Goal: Ask a question

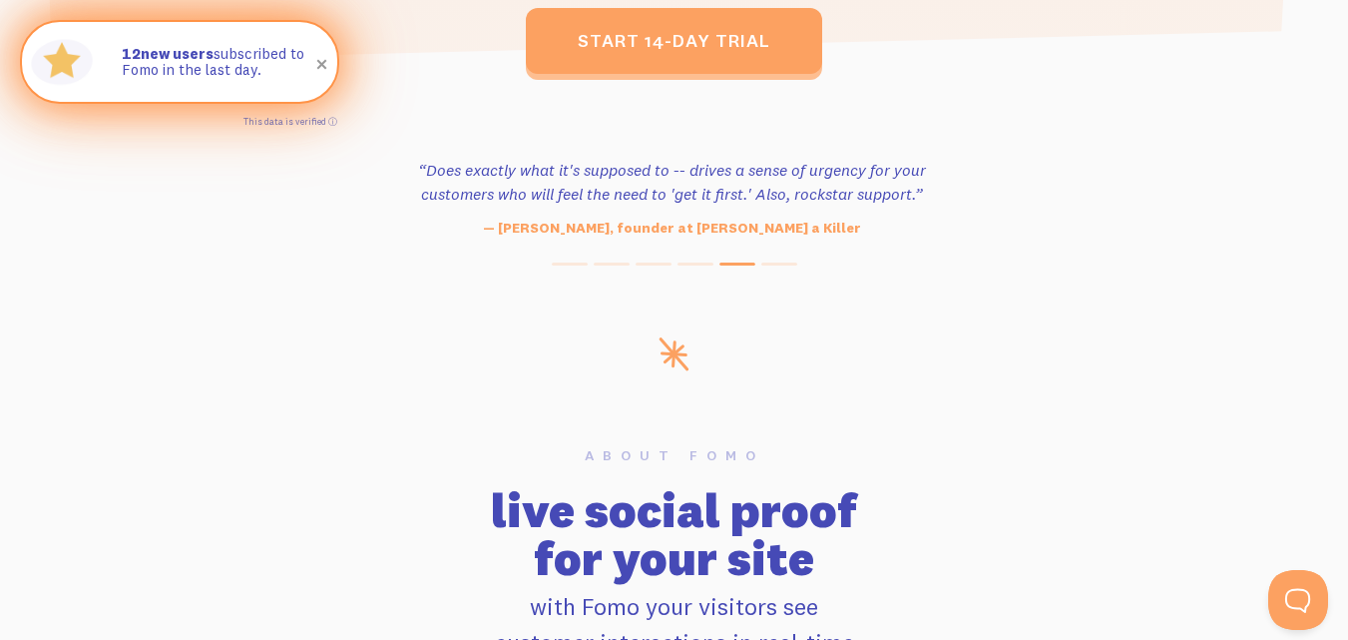
click at [326, 68] on span at bounding box center [322, 65] width 34 height 34
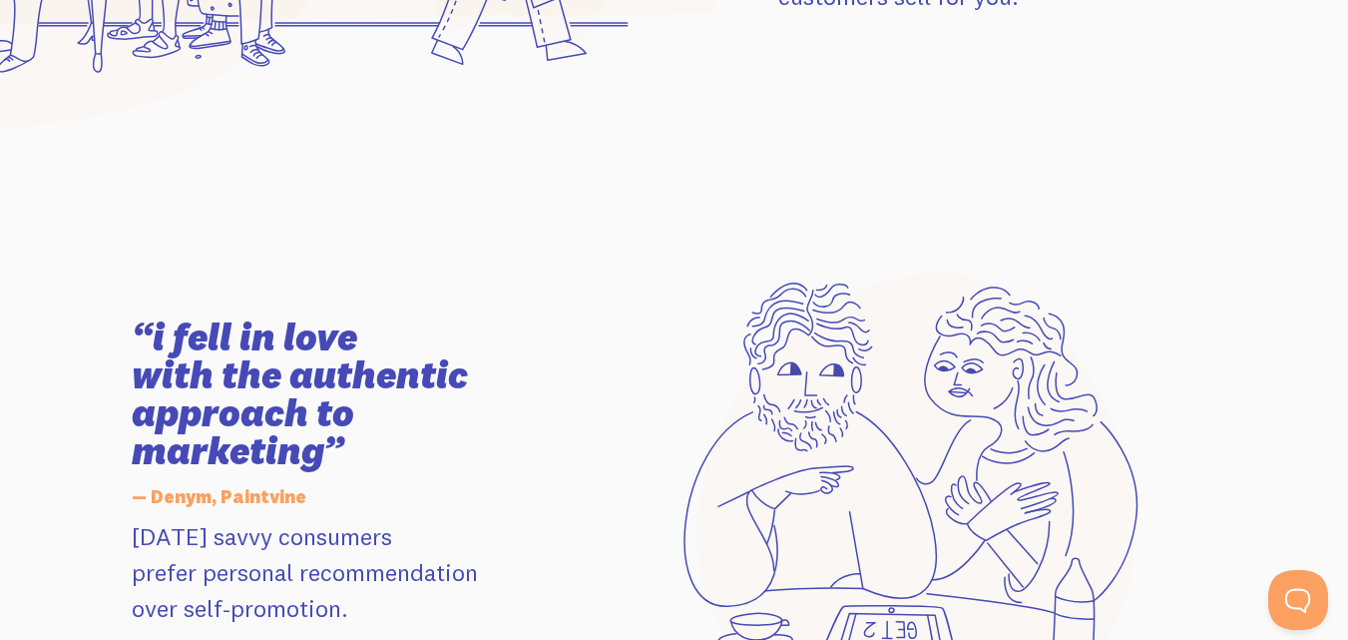
scroll to position [3081, 0]
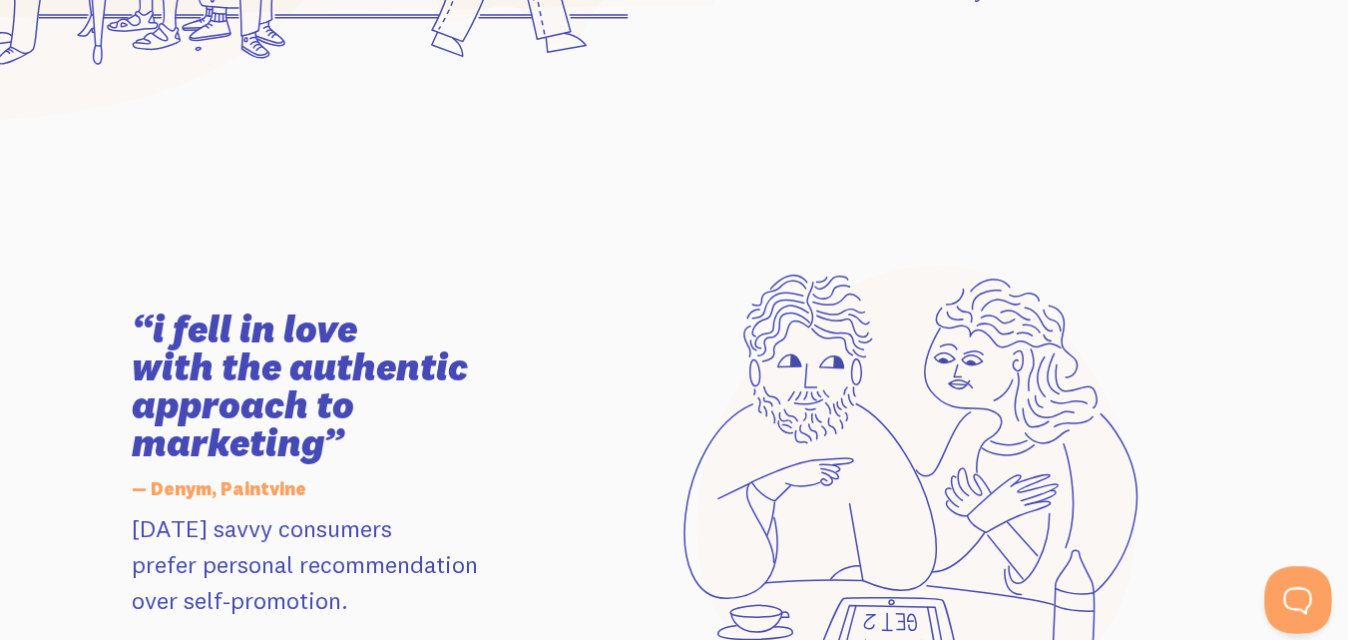
click at [1294, 584] on button "Open Beacon popover" at bounding box center [1295, 596] width 60 height 60
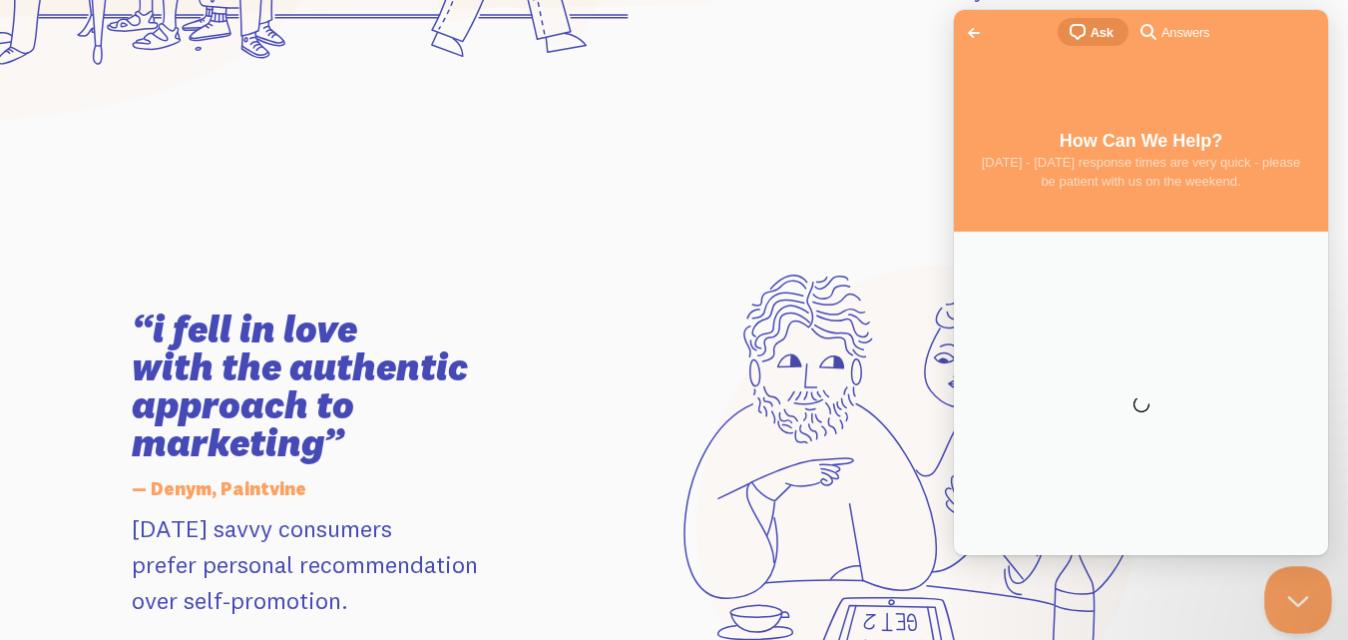
scroll to position [0, 0]
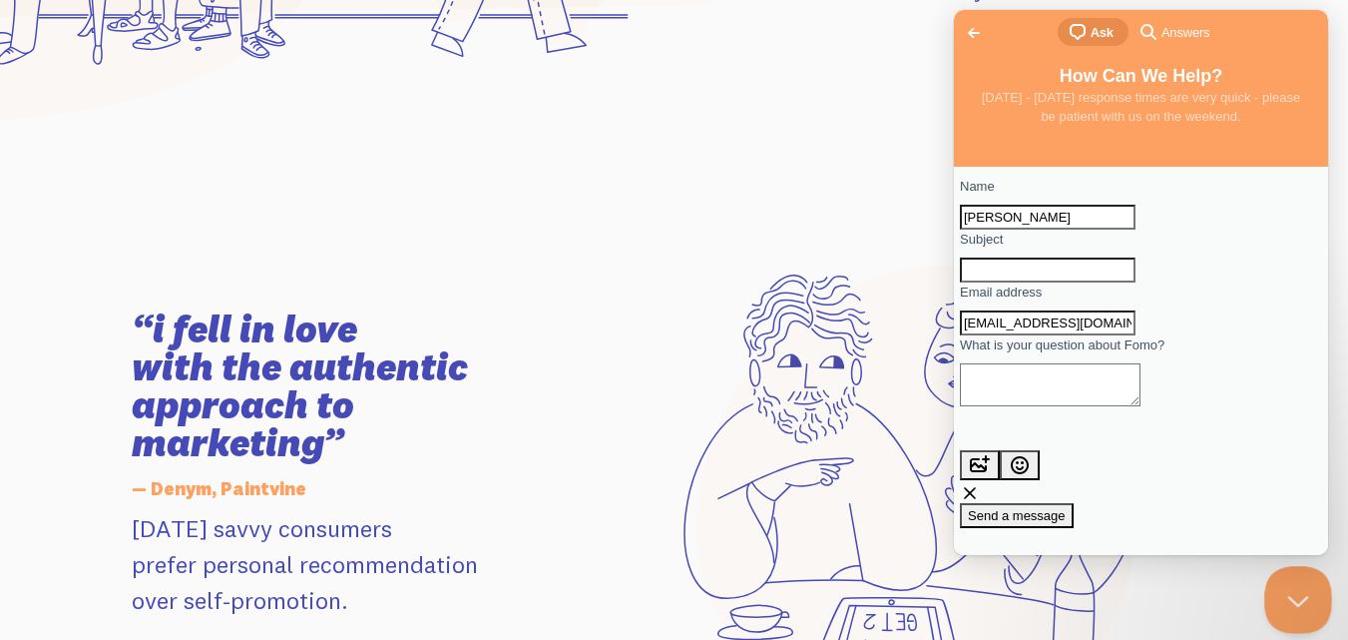
click at [1294, 588] on button "Close Beacon popover" at bounding box center [1295, 596] width 60 height 60
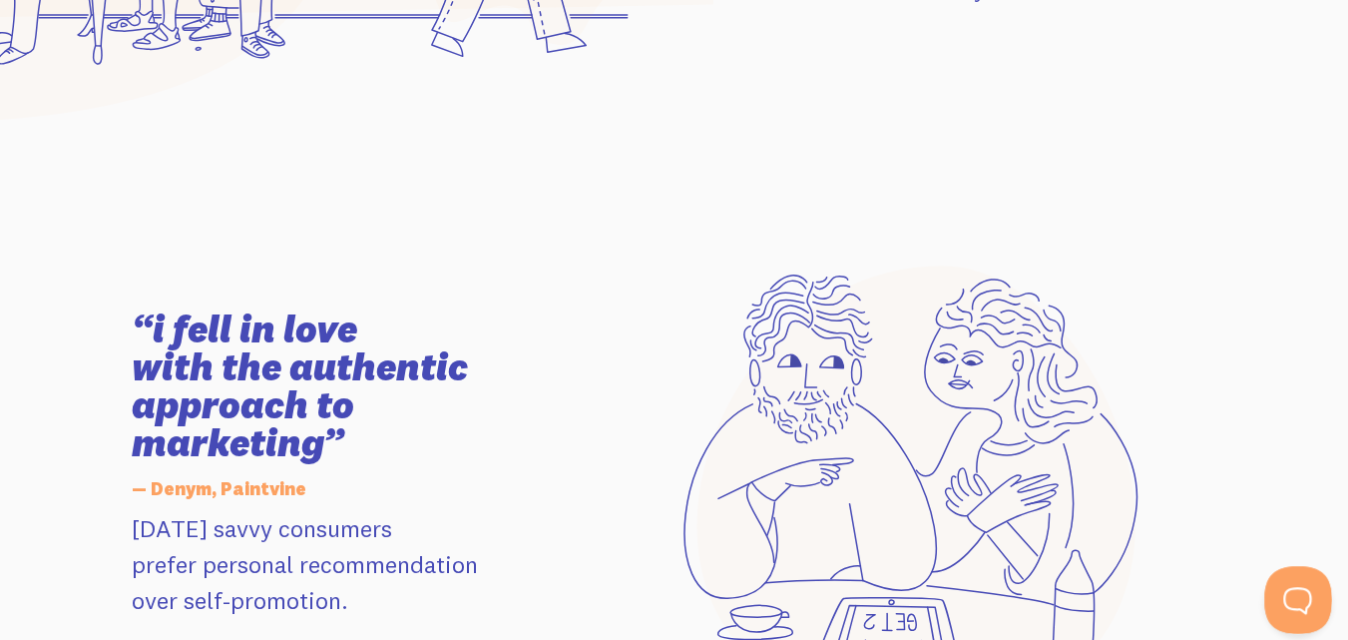
click at [1294, 588] on button "Open Beacon popover" at bounding box center [1295, 596] width 60 height 60
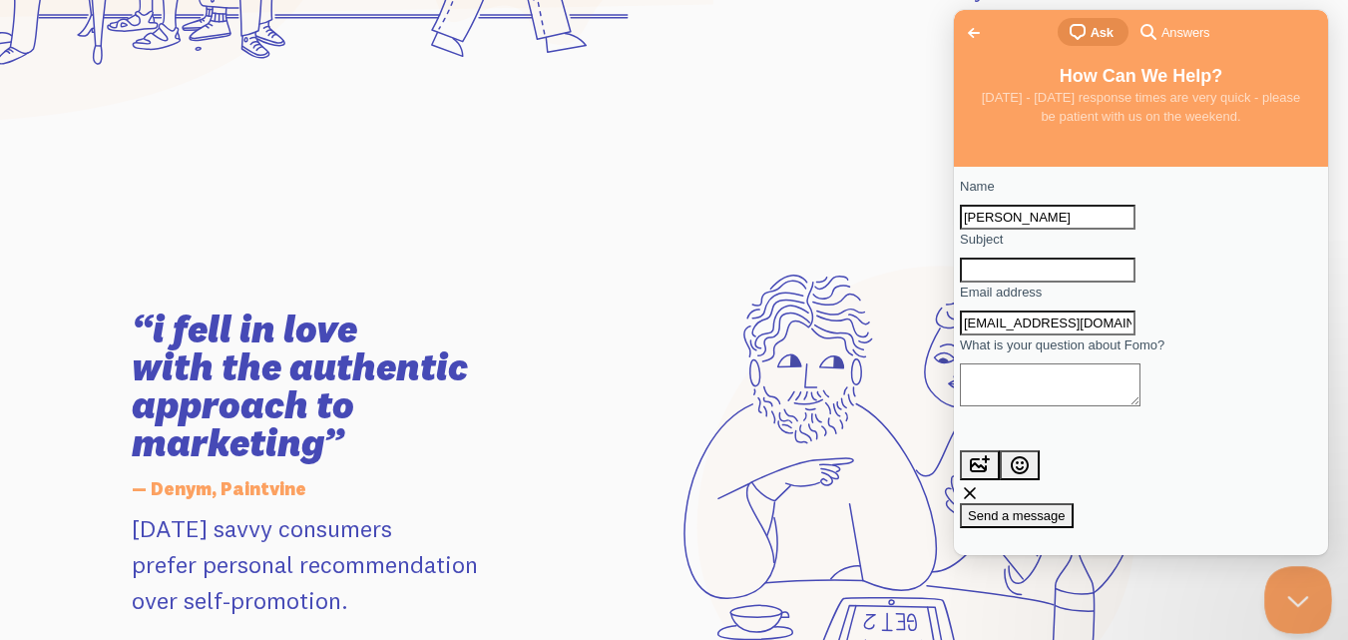
click at [1294, 588] on button "Close Beacon popover" at bounding box center [1295, 596] width 60 height 60
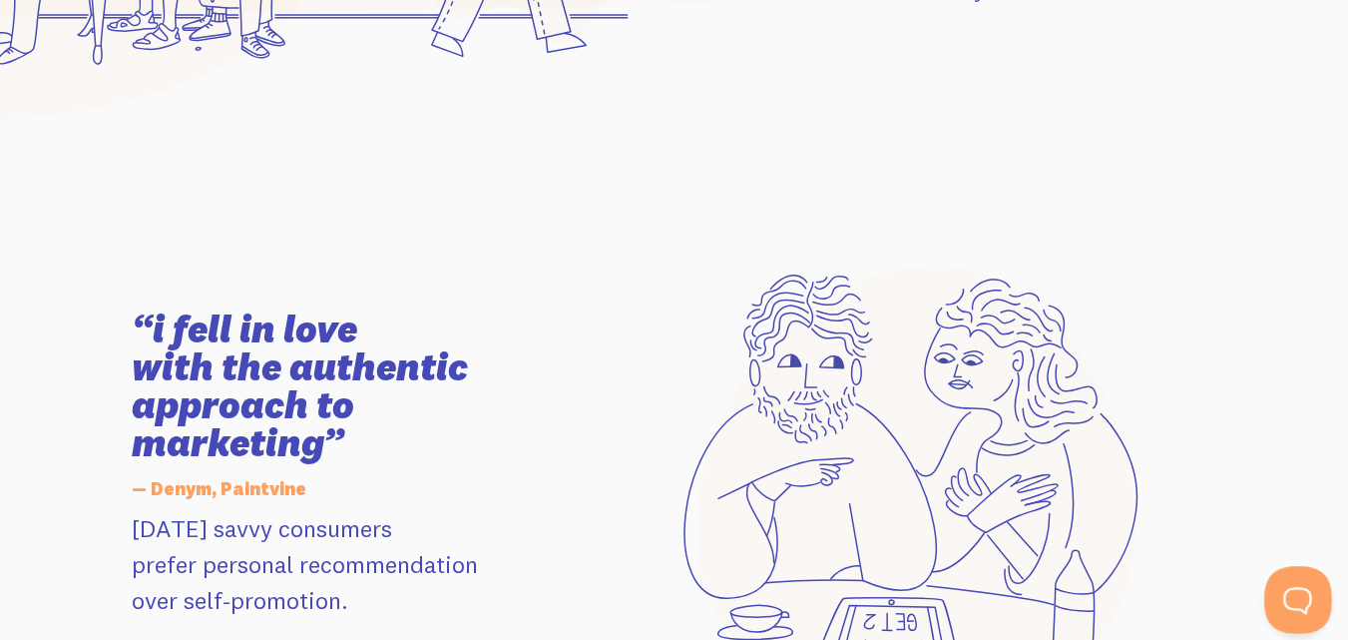
click at [1294, 588] on button "Open Beacon popover" at bounding box center [1295, 596] width 60 height 60
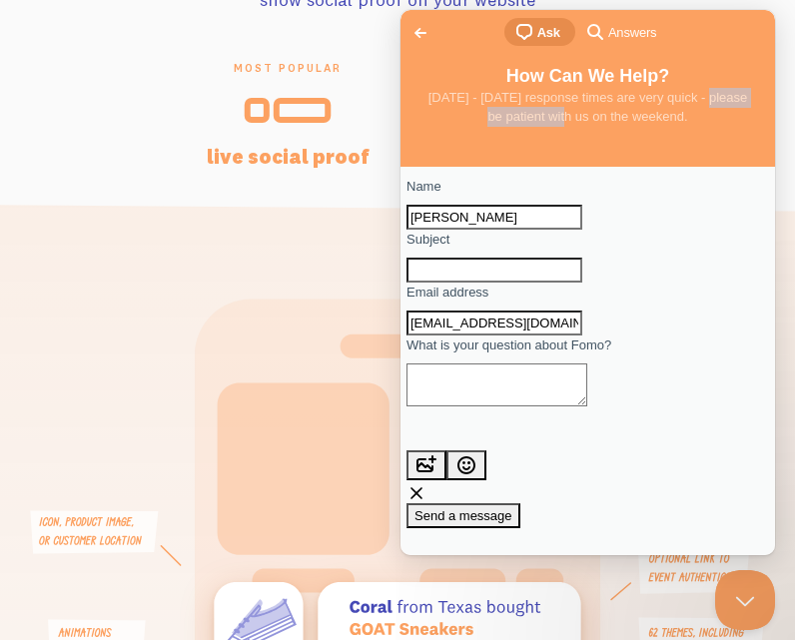
drag, startPoint x: 456, startPoint y: 119, endPoint x: 579, endPoint y: 127, distance: 123.0
click at [579, 127] on h4 "[DATE] - [DATE] response times are very quick - please be patient with us on th…" at bounding box center [587, 107] width 334 height 39
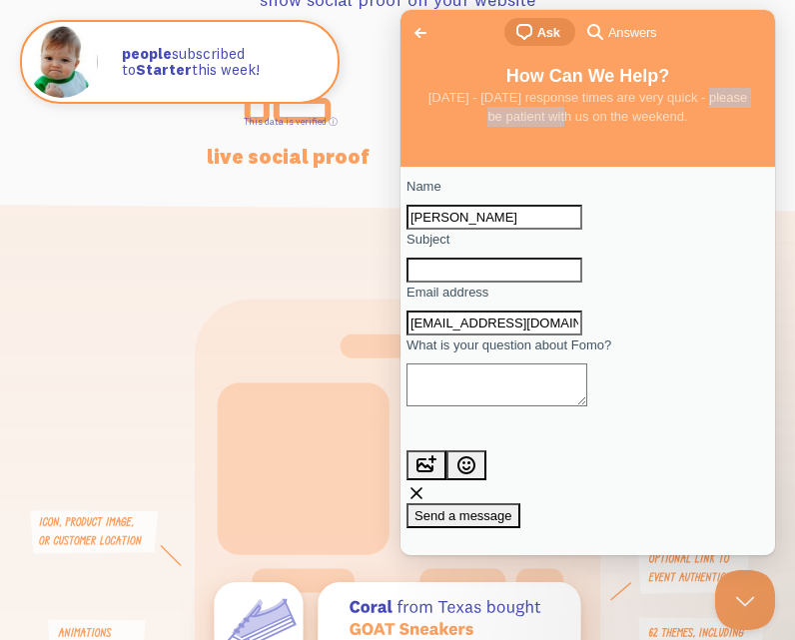
click at [579, 127] on h4 "[DATE] - [DATE] response times are very quick - please be patient with us on th…" at bounding box center [587, 107] width 334 height 39
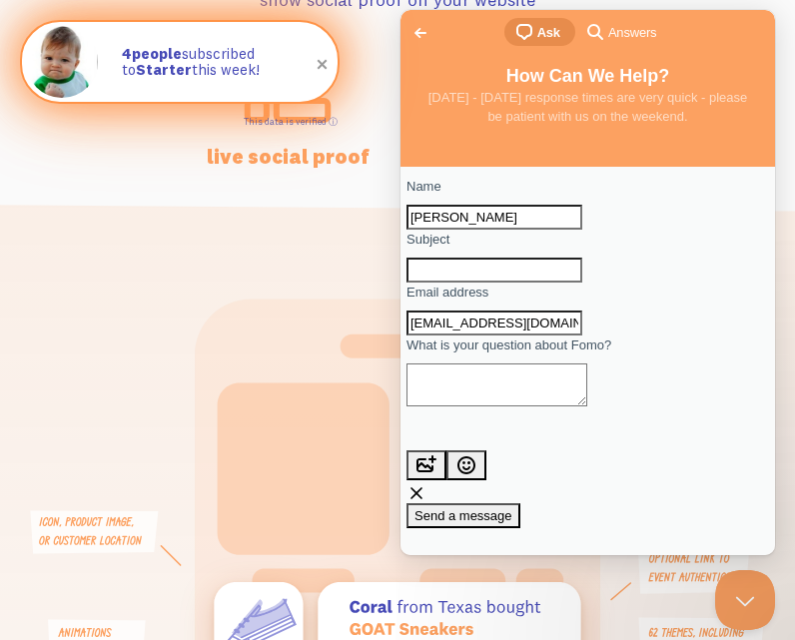
click at [320, 66] on span at bounding box center [322, 65] width 34 height 34
